Goal: Task Accomplishment & Management: Manage account settings

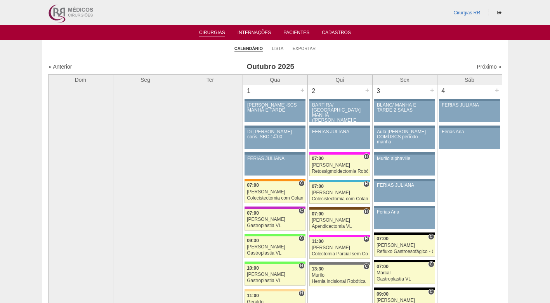
click at [353, 49] on ul "Calendário Lista Exportar" at bounding box center [275, 48] width 466 height 16
click at [401, 48] on ul "Calendário Lista Exportar" at bounding box center [275, 48] width 466 height 16
click at [385, 54] on ul "Calendário Lista Exportar" at bounding box center [275, 48] width 466 height 16
click at [484, 66] on link "Próximo »" at bounding box center [489, 67] width 24 height 6
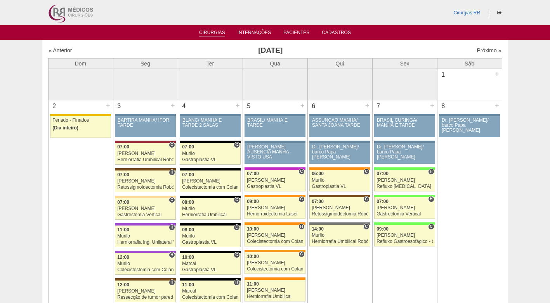
click at [218, 31] on link "Cirurgias" at bounding box center [212, 33] width 26 height 7
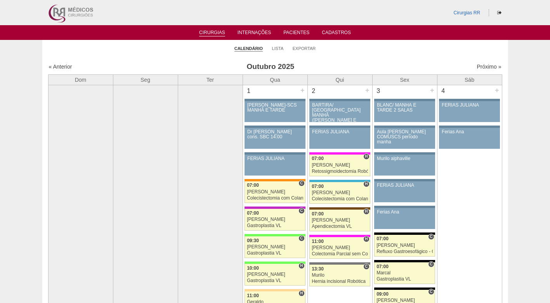
click at [279, 51] on li "Lista" at bounding box center [278, 48] width 12 height 11
click at [279, 47] on link "Lista" at bounding box center [278, 49] width 12 height 6
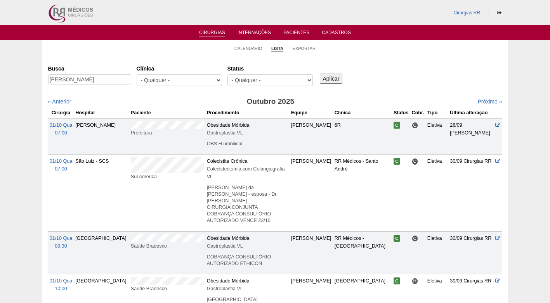
type input "[PERSON_NAME]"
click at [324, 76] on input "Aplicar" at bounding box center [331, 79] width 23 height 10
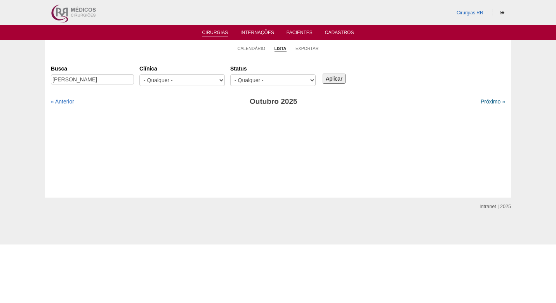
click at [489, 100] on link "Próximo »" at bounding box center [492, 102] width 24 height 6
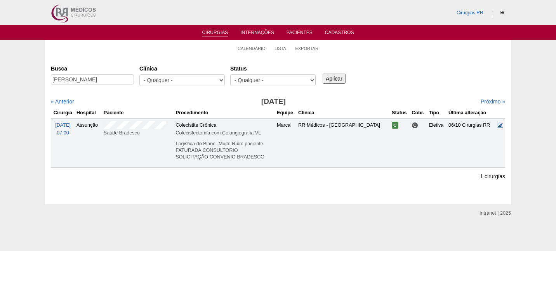
click at [498, 123] on icon at bounding box center [500, 125] width 5 height 5
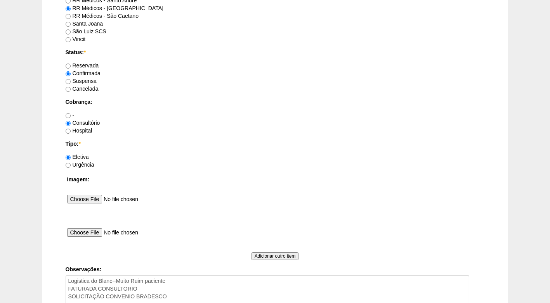
scroll to position [580, 0]
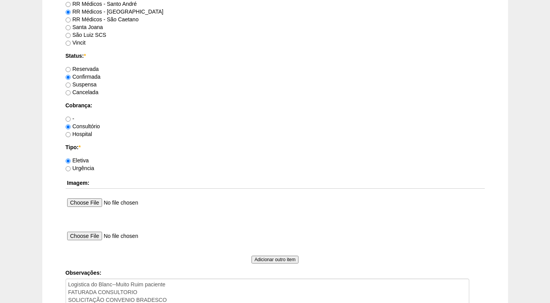
click at [96, 83] on label "Suspensa" at bounding box center [81, 84] width 31 height 6
click at [71, 83] on input "Suspensa" at bounding box center [68, 85] width 5 height 5
radio input "true"
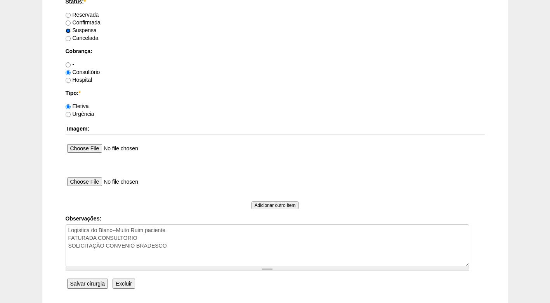
scroll to position [697, 0]
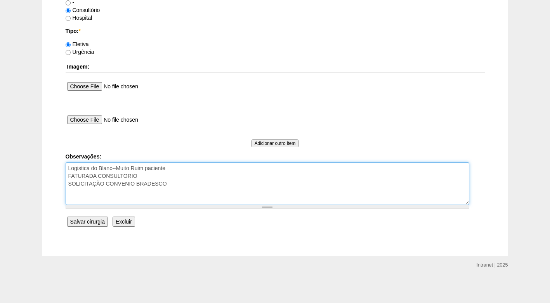
click at [191, 186] on textarea "Logistica do Blanc--Muito Ruim paciente FATURADA CONSULTORIO SOLICITAÇÃO CONVEN…" at bounding box center [268, 184] width 404 height 43
click at [173, 181] on textarea "Logistica do Blanc--Muito Ruim paciente FATURADA CONSULTORIO SOLICITAÇÃO CONVEN…" at bounding box center [268, 184] width 404 height 43
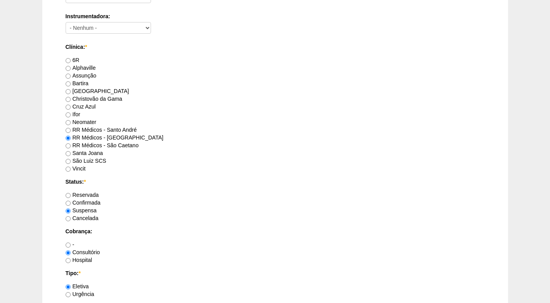
scroll to position [425, 0]
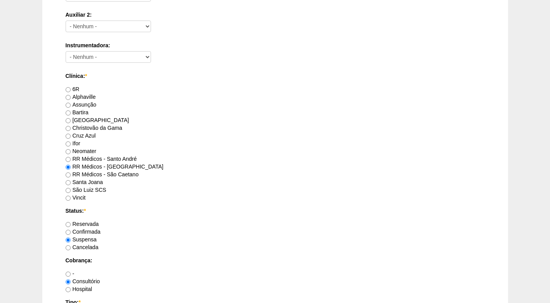
type textarea "Logistica do Blanc--Muito Ruim paciente FATURADA CONSULTORIO SOLICITAÇÃO CONVEN…"
click at [91, 224] on label "Reservada" at bounding box center [82, 224] width 33 height 6
click at [71, 224] on input "Reservada" at bounding box center [68, 224] width 5 height 5
radio input "true"
click at [93, 240] on label "Suspensa" at bounding box center [81, 240] width 31 height 6
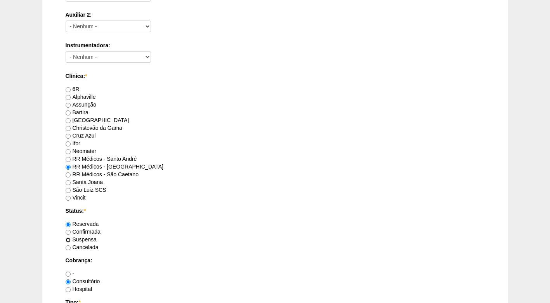
click at [71, 240] on input "Suspensa" at bounding box center [68, 240] width 5 height 5
radio input "true"
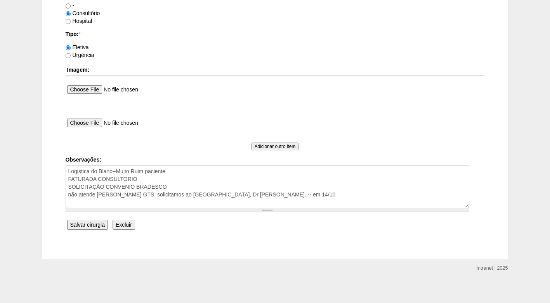
scroll to position [697, 0]
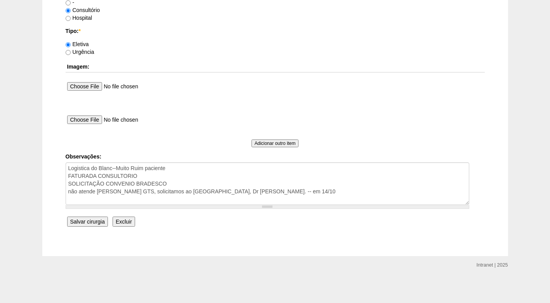
click at [98, 223] on input "Salvar cirurgia" at bounding box center [87, 222] width 41 height 10
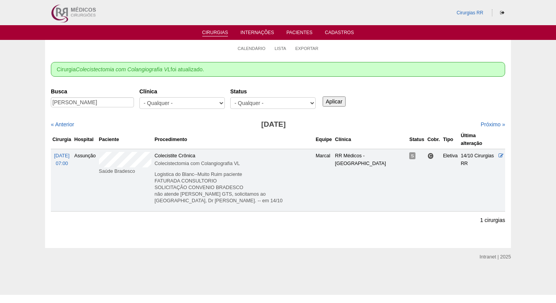
click at [401, 90] on div "Busca [PERSON_NAME] [GEOGRAPHIC_DATA] - Qualquer - 6R Alphaville Assunção Barti…" at bounding box center [278, 99] width 454 height 28
click at [260, 48] on link "Calendário" at bounding box center [252, 49] width 28 height 6
